Goal: Information Seeking & Learning: Learn about a topic

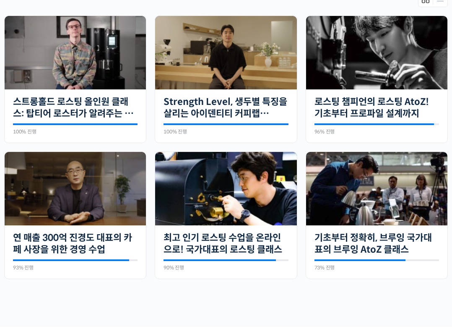
scroll to position [274, 0]
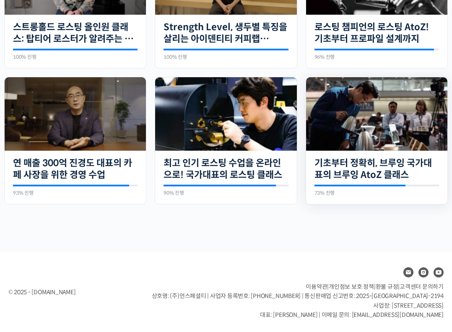
click at [351, 111] on img at bounding box center [376, 113] width 141 height 73
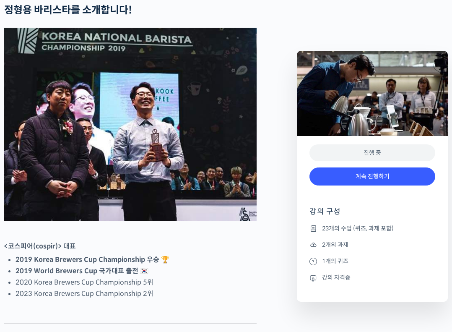
scroll to position [342, 0]
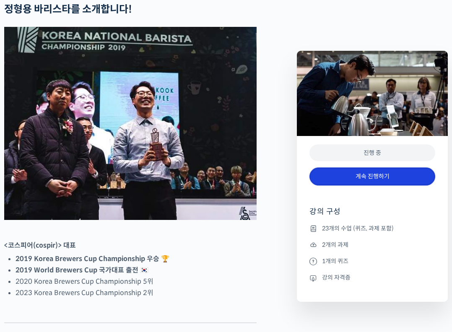
click at [386, 179] on link "계속 진행하기" at bounding box center [372, 176] width 126 height 18
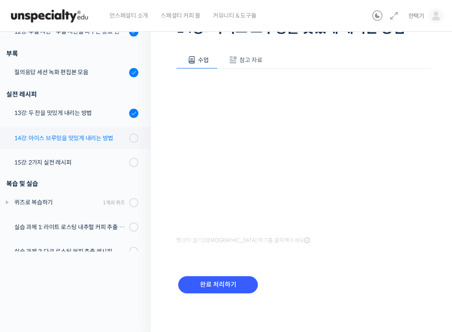
scroll to position [423, 0]
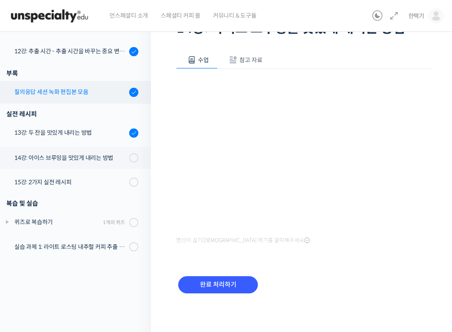
click at [64, 93] on div "질의응답 세션 녹화 편집본 모음" at bounding box center [70, 91] width 112 height 9
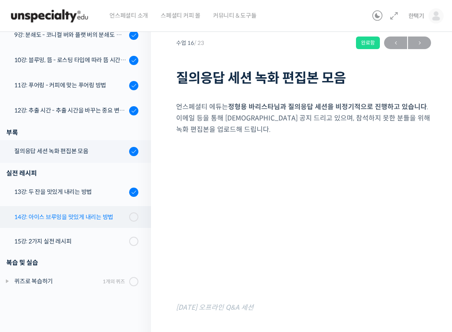
scroll to position [415, 0]
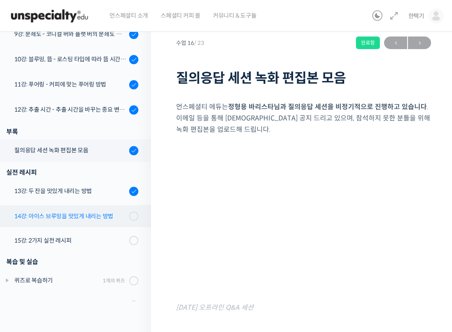
click at [59, 211] on div "14강: 아이스 브루잉을 맛있게 내리는 방법" at bounding box center [70, 215] width 112 height 9
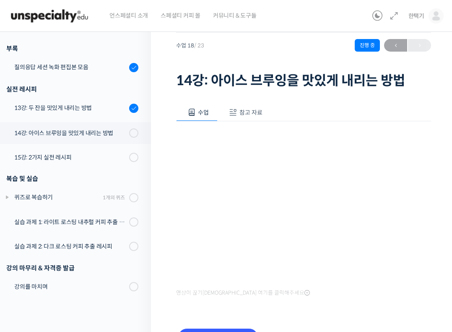
scroll to position [24, 0]
